Goal: Transaction & Acquisition: Purchase product/service

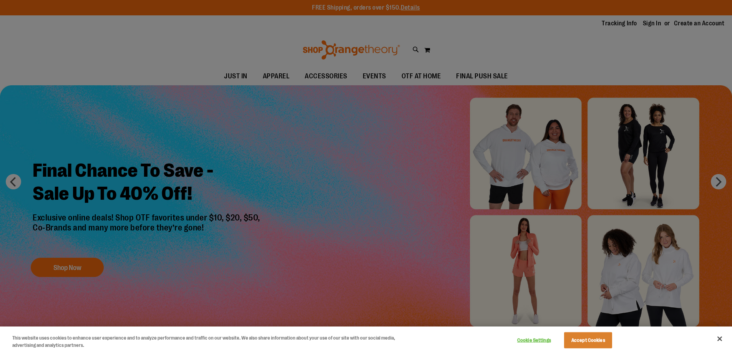
click at [326, 80] on div at bounding box center [366, 176] width 732 height 353
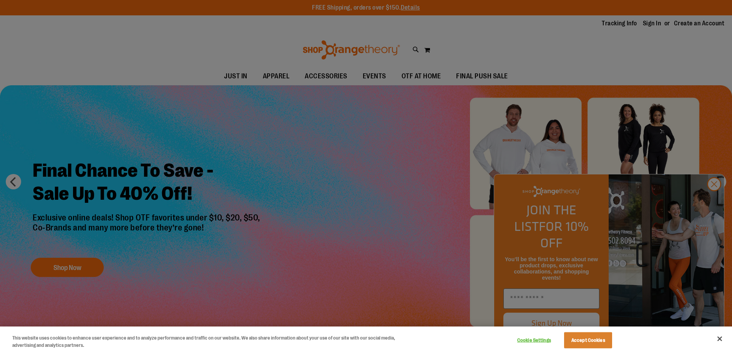
click at [712, 202] on div at bounding box center [366, 176] width 732 height 353
drag, startPoint x: 262, startPoint y: 77, endPoint x: 358, endPoint y: 76, distance: 96.1
click at [262, 77] on div at bounding box center [366, 176] width 732 height 353
click at [719, 200] on div at bounding box center [366, 176] width 732 height 353
click at [714, 201] on div at bounding box center [366, 176] width 732 height 353
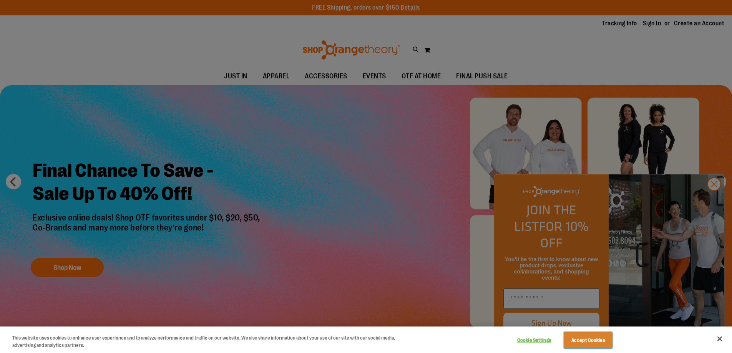
click at [591, 348] on button "Accept Cookies" at bounding box center [588, 341] width 48 height 16
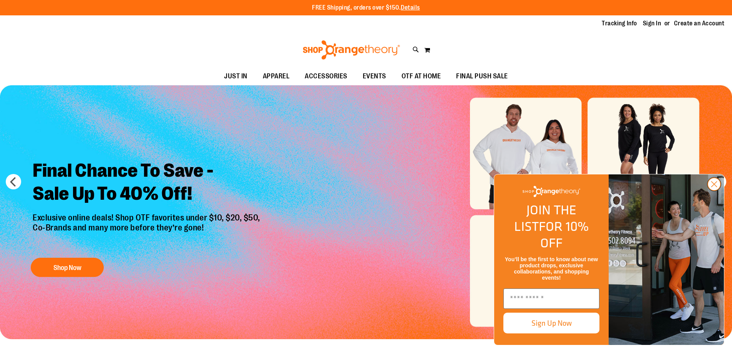
click at [715, 191] on circle "Close dialog" at bounding box center [714, 184] width 13 height 13
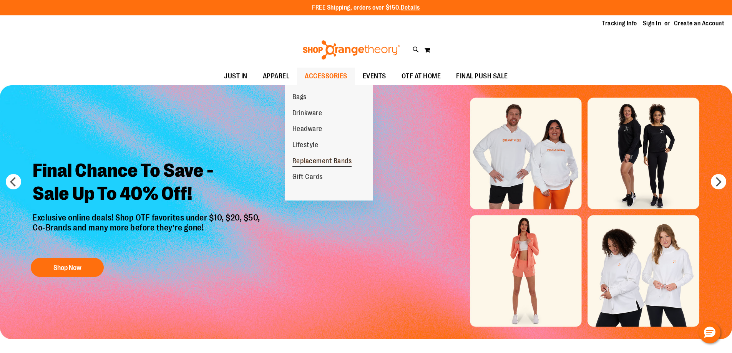
click at [311, 163] on span "Replacement Bands" at bounding box center [323, 162] width 60 height 10
